Goal: Book appointment/travel/reservation

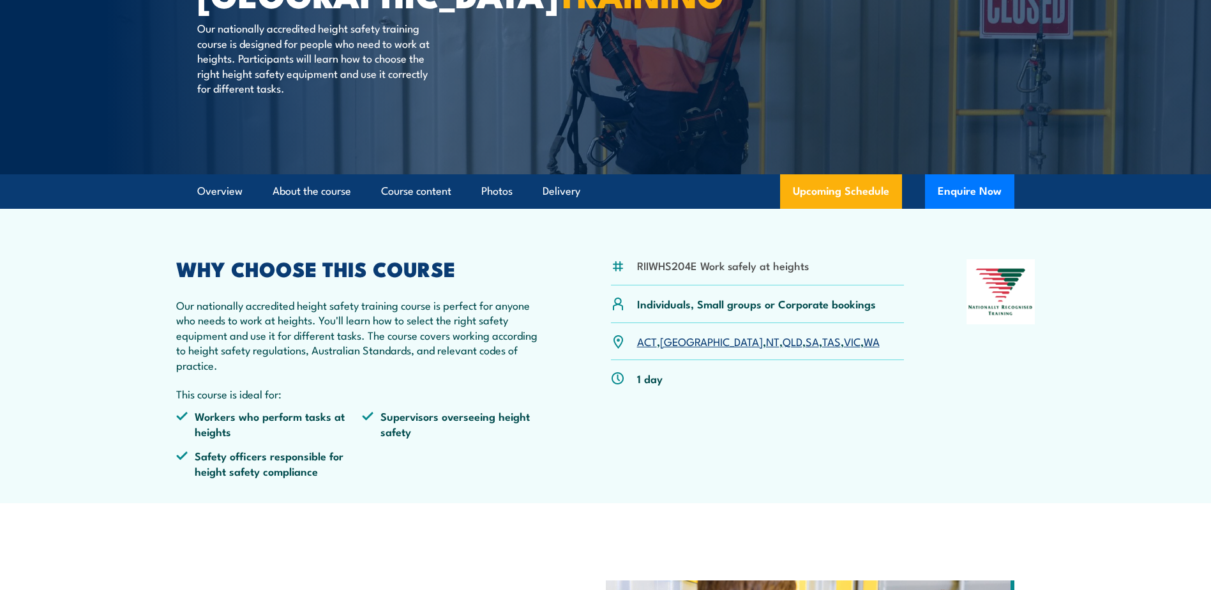
drag, startPoint x: 742, startPoint y: 341, endPoint x: 673, endPoint y: 357, distance: 71.4
click at [805, 341] on link "SA" at bounding box center [811, 340] width 13 height 15
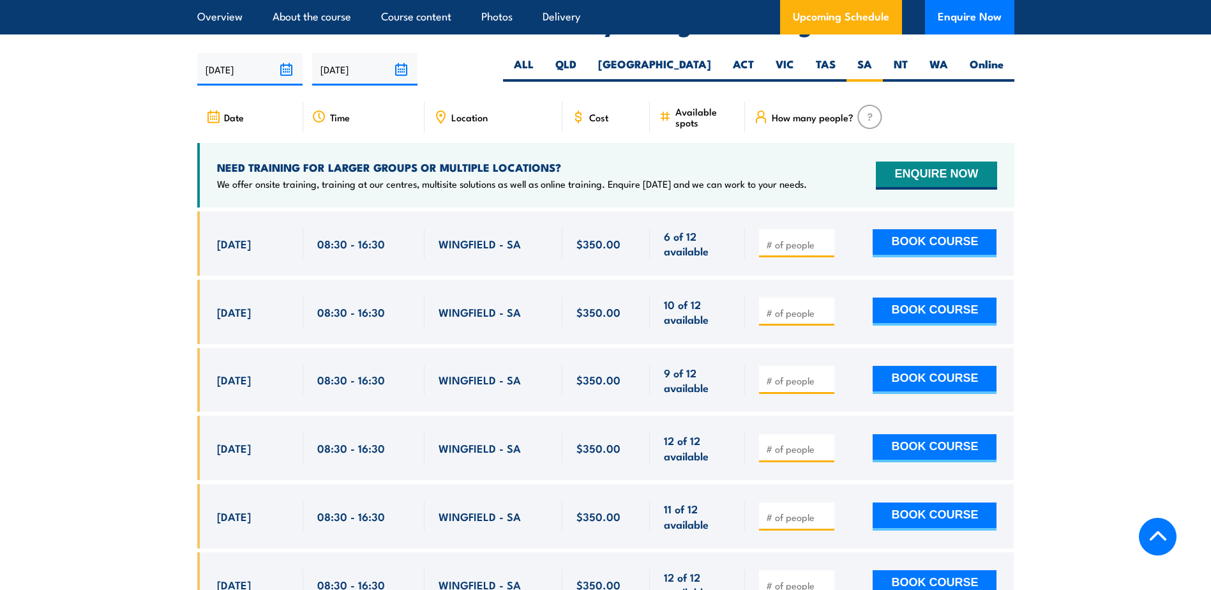
scroll to position [2031, 0]
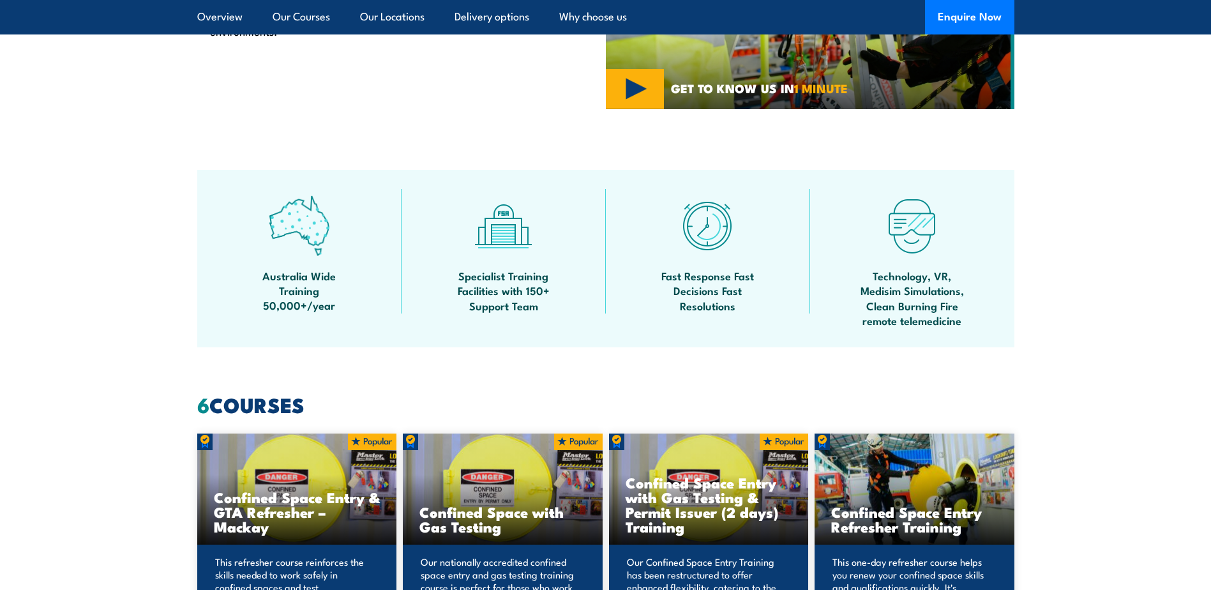
scroll to position [638, 0]
